Goal: Transaction & Acquisition: Purchase product/service

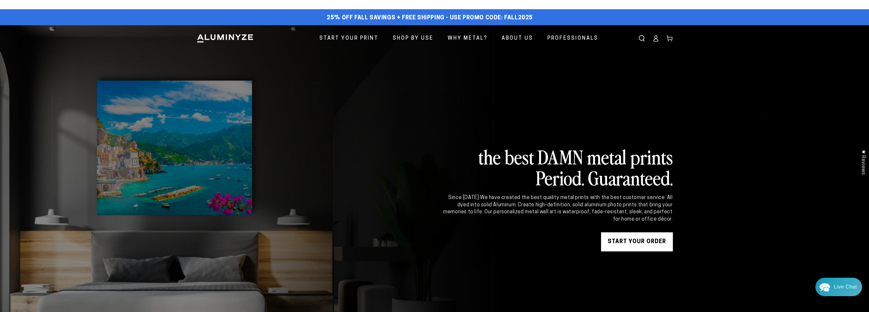
click at [648, 240] on link "START YOUR Order" at bounding box center [637, 241] width 72 height 19
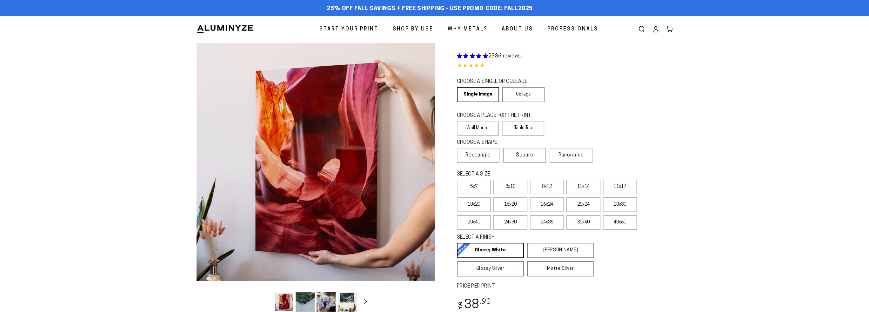
select select "**********"
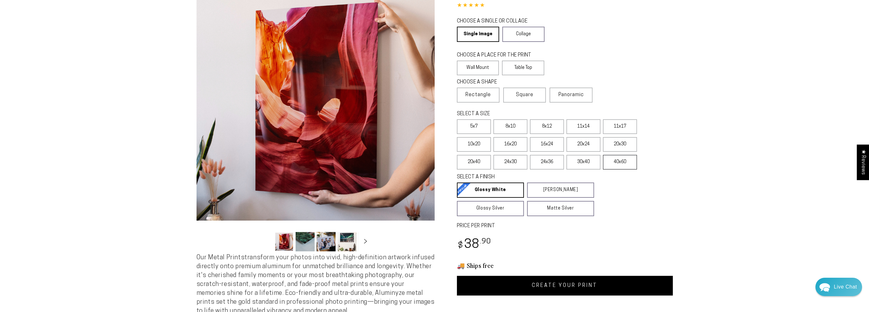
click at [620, 169] on fieldset "SELECT A SIZE Learn more 5x7 8x10" at bounding box center [563, 142] width 212 height 62
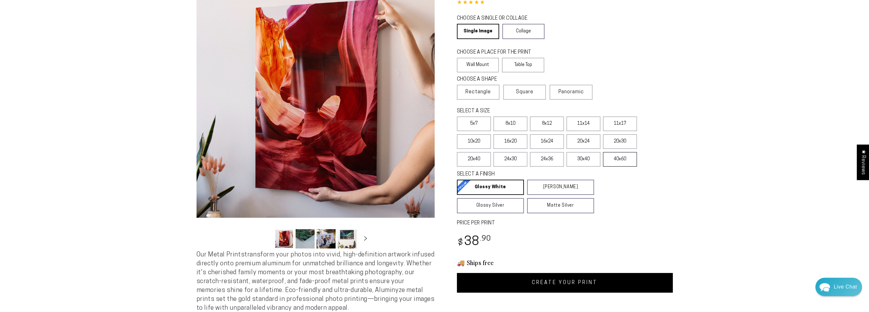
click at [623, 157] on label "40x60" at bounding box center [620, 159] width 34 height 15
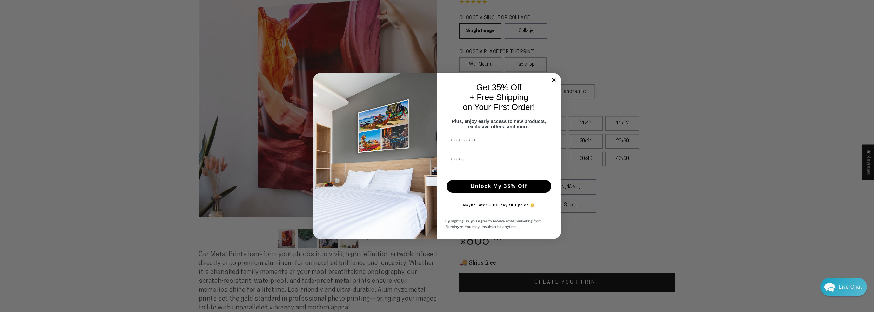
click at [553, 76] on circle "Close dialog" at bounding box center [553, 79] width 7 height 7
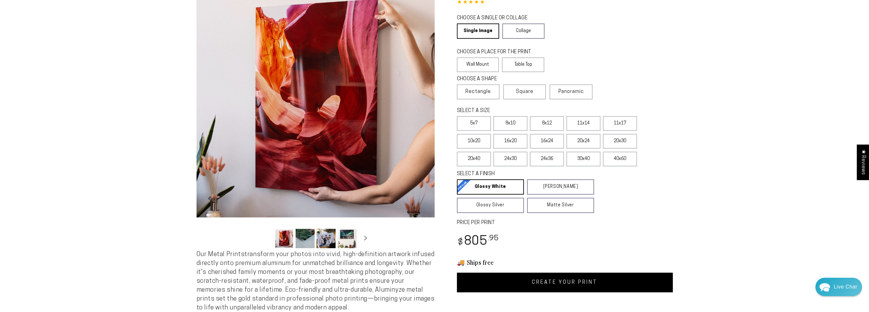
scroll to position [0, 0]
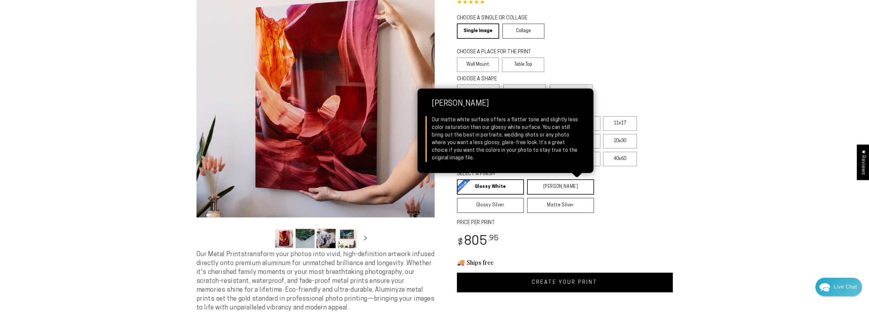
click at [573, 191] on link "[PERSON_NAME] Matte White Our matte white surface offers a flatter tone and sli…" at bounding box center [560, 186] width 67 height 15
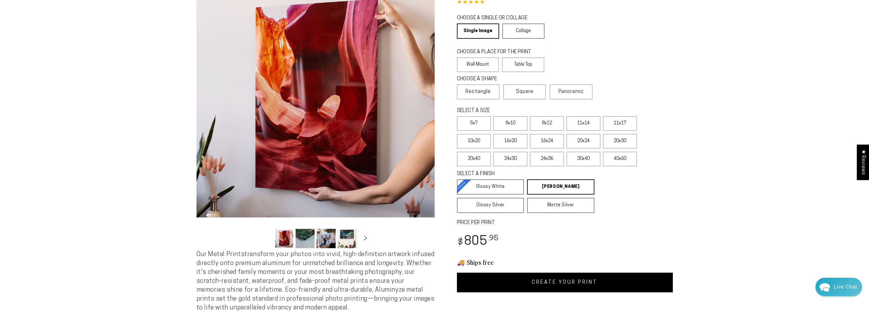
click at [580, 282] on link "CREATE YOUR PRINT" at bounding box center [565, 283] width 216 height 20
